Goal: Find specific page/section: Find specific page/section

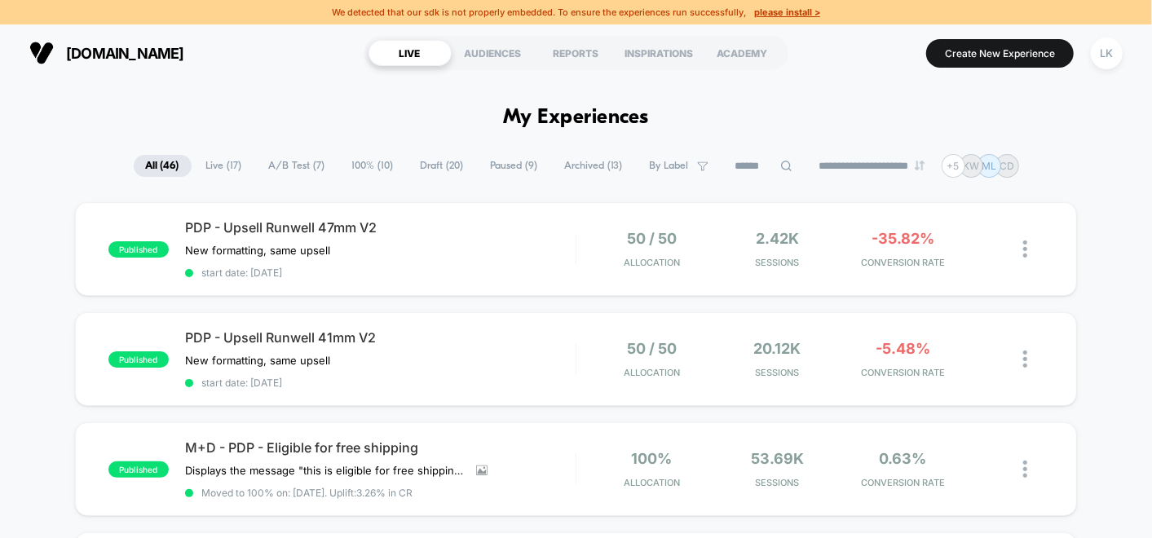
click at [219, 156] on span "Live ( 17 )" at bounding box center [224, 166] width 60 height 22
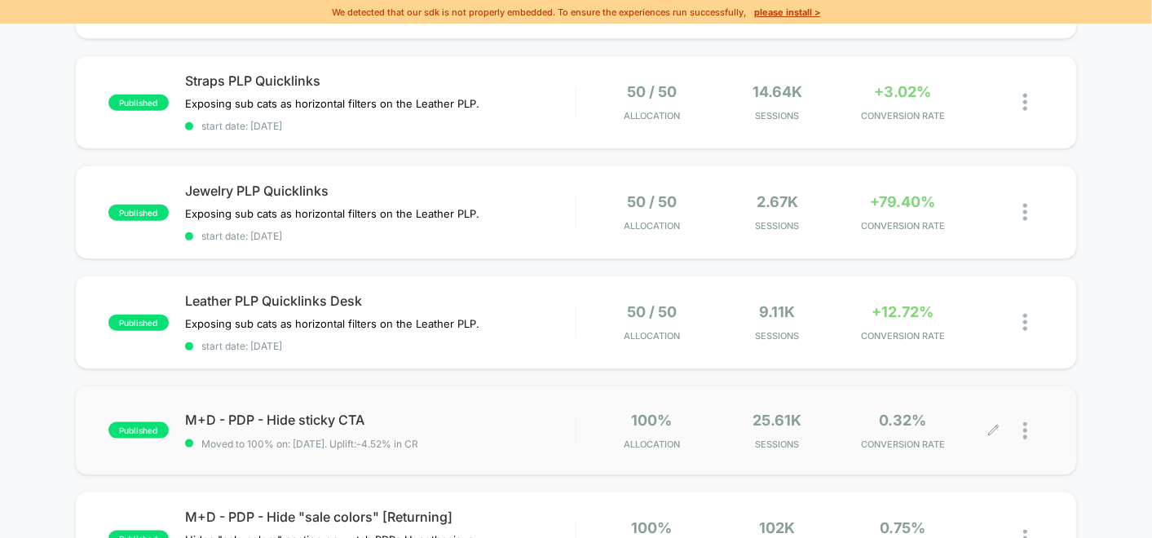
scroll to position [906, 0]
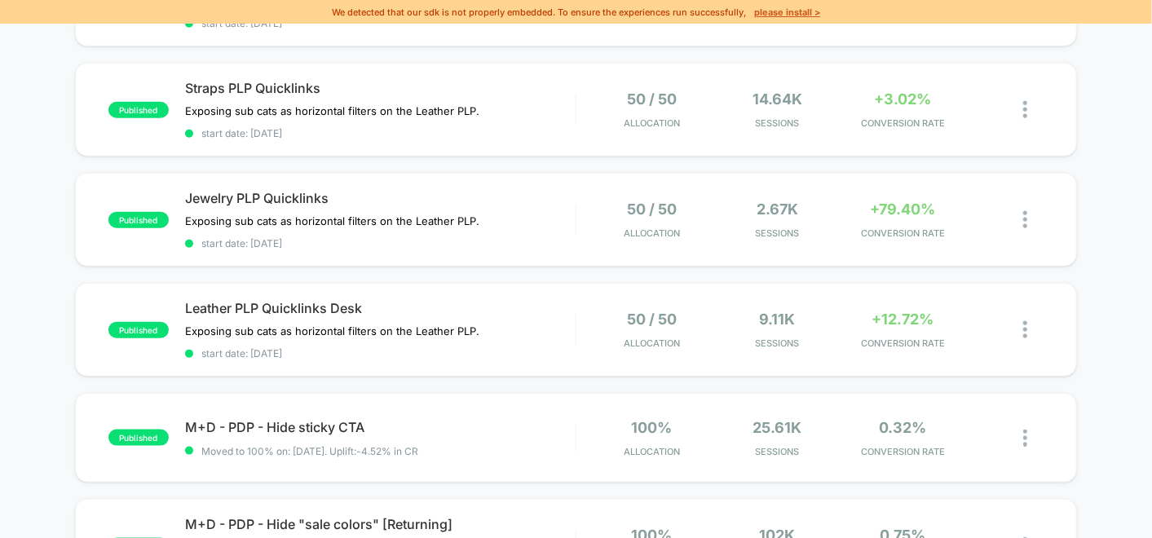
click at [785, 14] on u "please install >" at bounding box center [787, 12] width 66 height 11
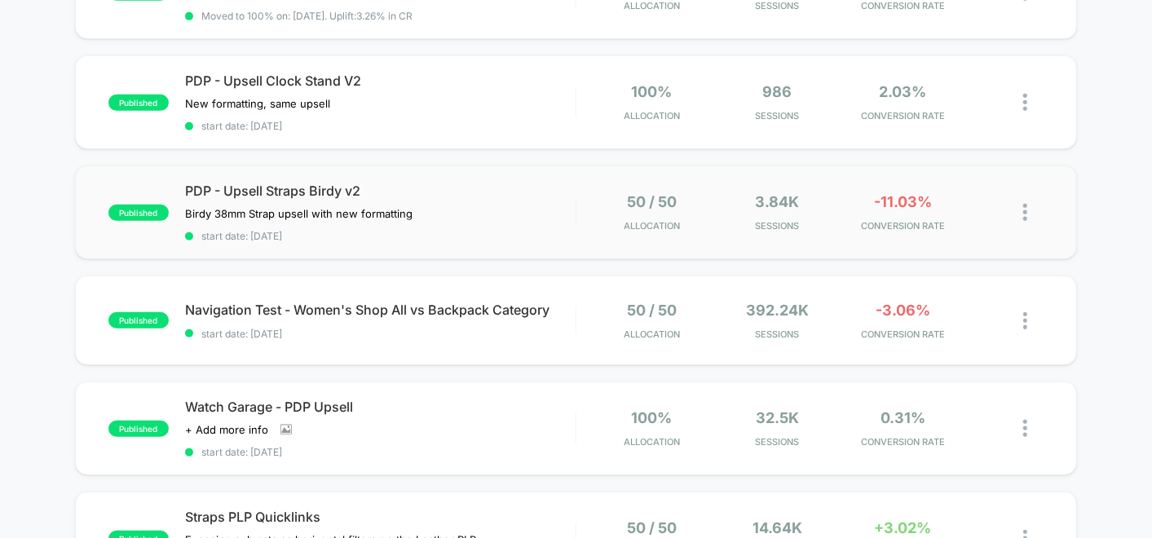
scroll to position [816, 0]
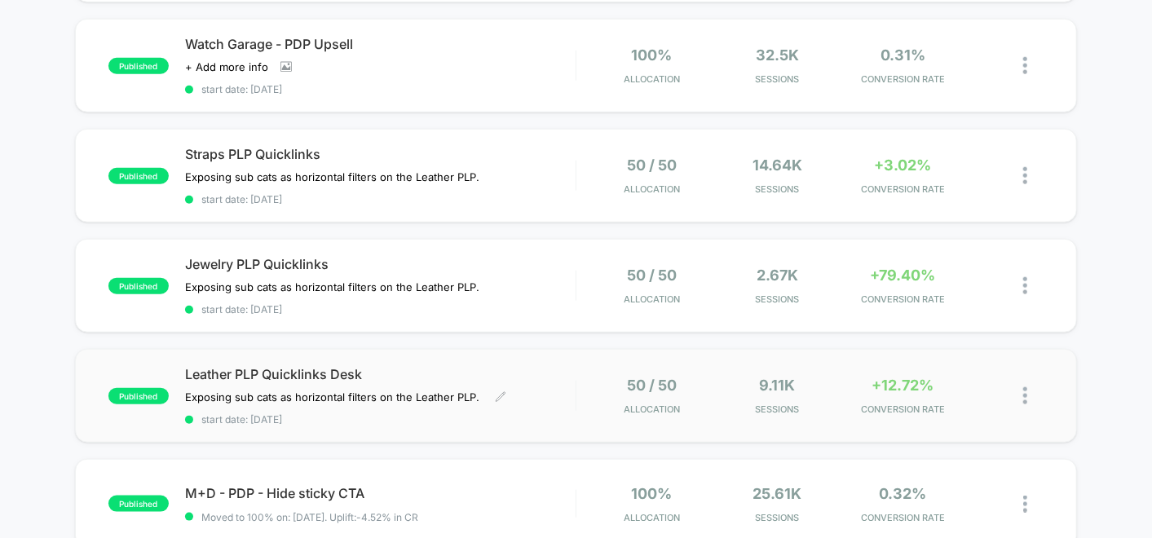
click at [551, 378] on div "Leather PLP Quicklinks Desk Exposing sub cats as horizontal filters on the Leat…" at bounding box center [380, 396] width 391 height 60
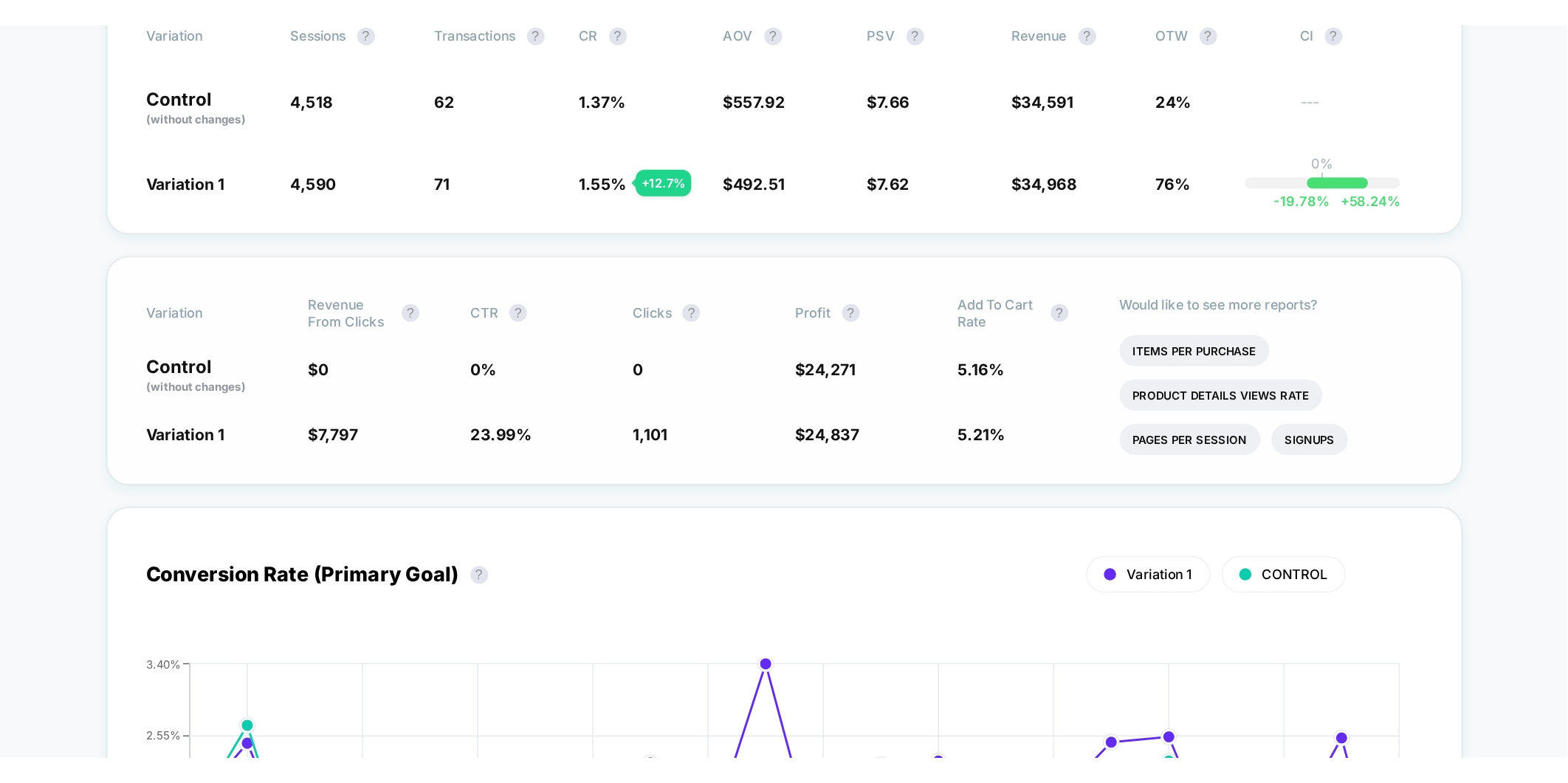
scroll to position [492, 0]
